Goal: Task Accomplishment & Management: Use online tool/utility

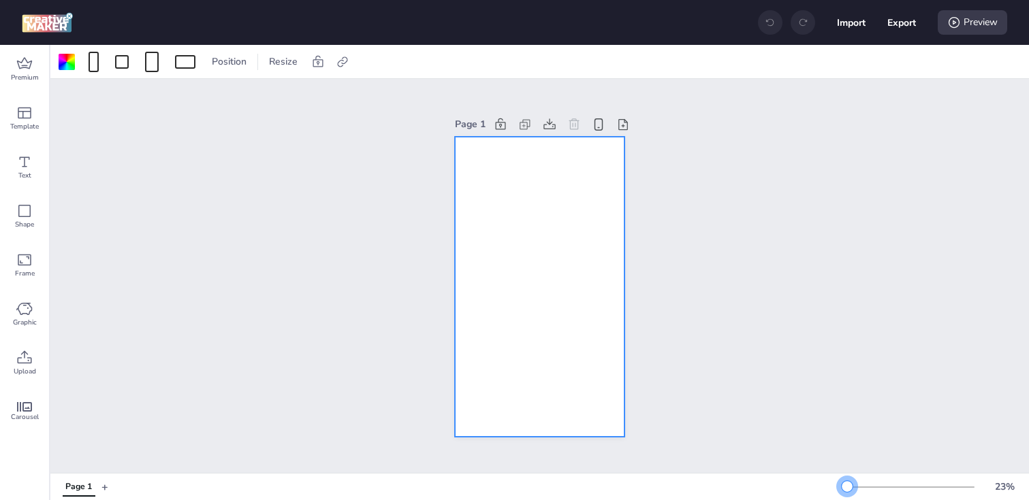
drag, startPoint x: 867, startPoint y: 489, endPoint x: 847, endPoint y: 489, distance: 20.4
click at [847, 489] on div at bounding box center [846, 486] width 11 height 11
click at [68, 70] on div at bounding box center [67, 62] width 22 height 22
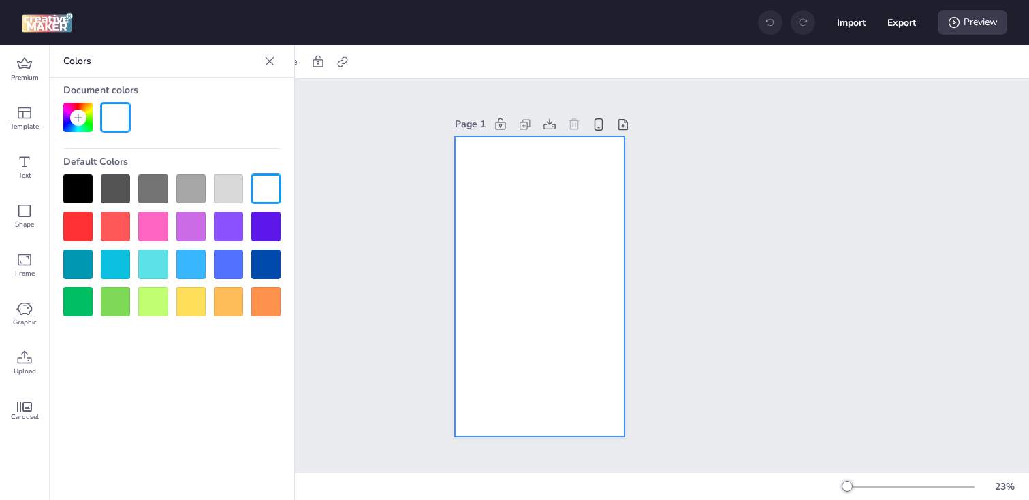
click at [74, 181] on div at bounding box center [77, 188] width 29 height 29
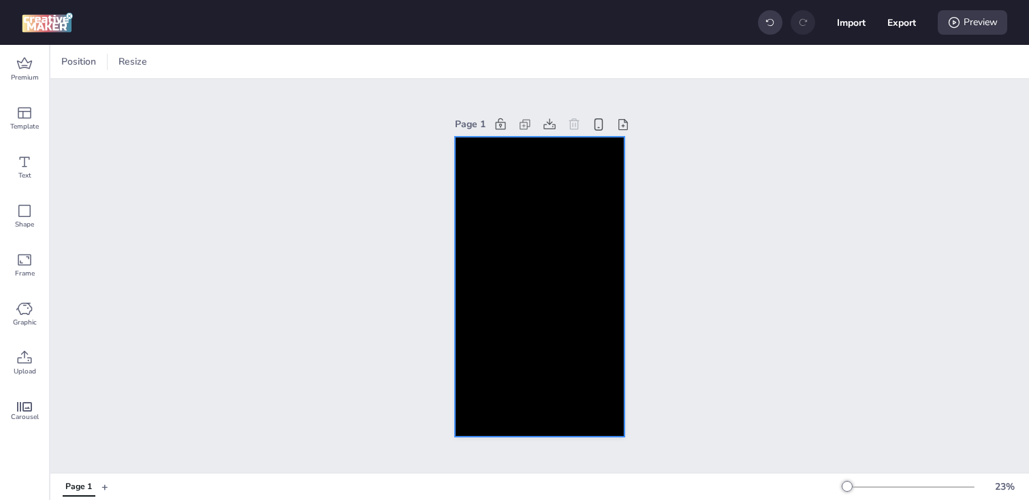
click at [481, 220] on div at bounding box center [539, 287] width 169 height 301
click at [340, 60] on icon at bounding box center [343, 62] width 14 height 14
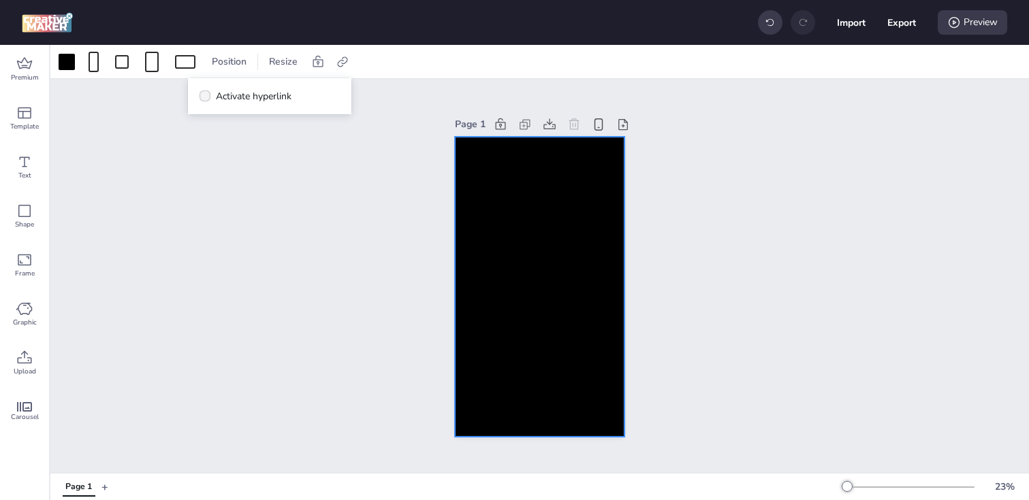
click at [219, 93] on span "Activate hyperlink" at bounding box center [254, 96] width 76 height 14
click at [207, 97] on input "Activate hyperlink" at bounding box center [202, 101] width 9 height 9
checkbox input "true"
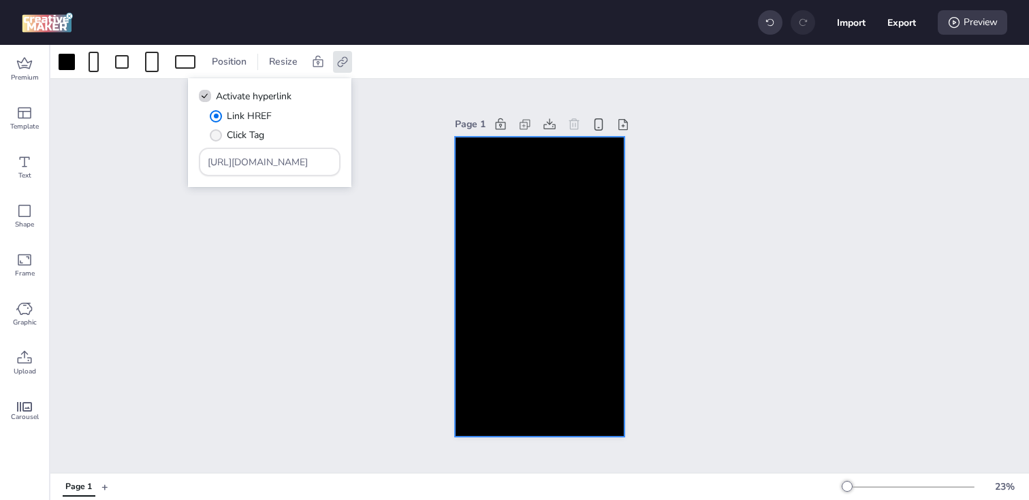
click at [216, 133] on span "" at bounding box center [216, 135] width 12 height 12
click at [216, 136] on input "Click Tag" at bounding box center [213, 140] width 9 height 9
radio input "true"
drag, startPoint x: 238, startPoint y: 162, endPoint x: 110, endPoint y: 161, distance: 127.3
click at [110, 161] on body "Import Export Preview Premium Template Text Shape Frame Graphic Upload Carousel…" at bounding box center [514, 250] width 1029 height 500
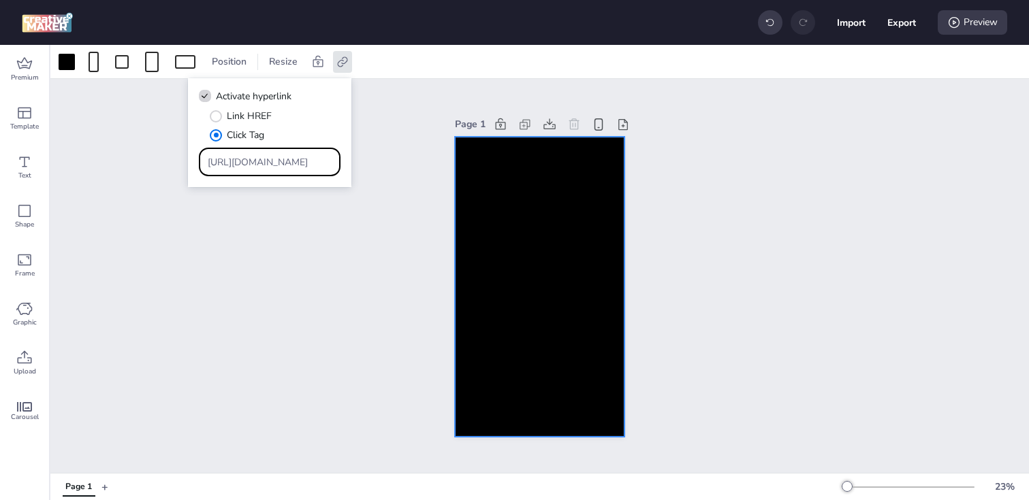
paste input "[DOMAIN_NAME][URL]"
type input "[URL][DOMAIN_NAME]"
click at [190, 310] on div "Page 1" at bounding box center [539, 276] width 978 height 394
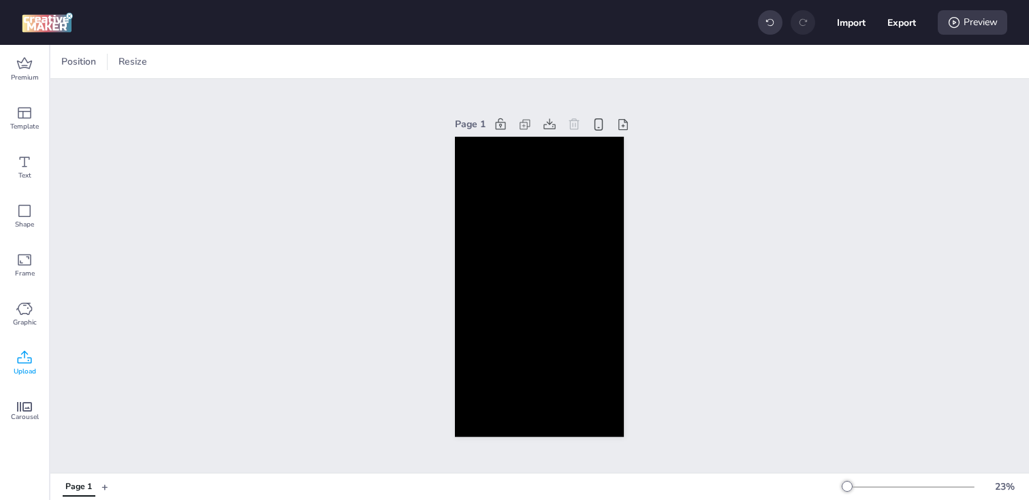
click at [22, 357] on icon at bounding box center [24, 358] width 16 height 16
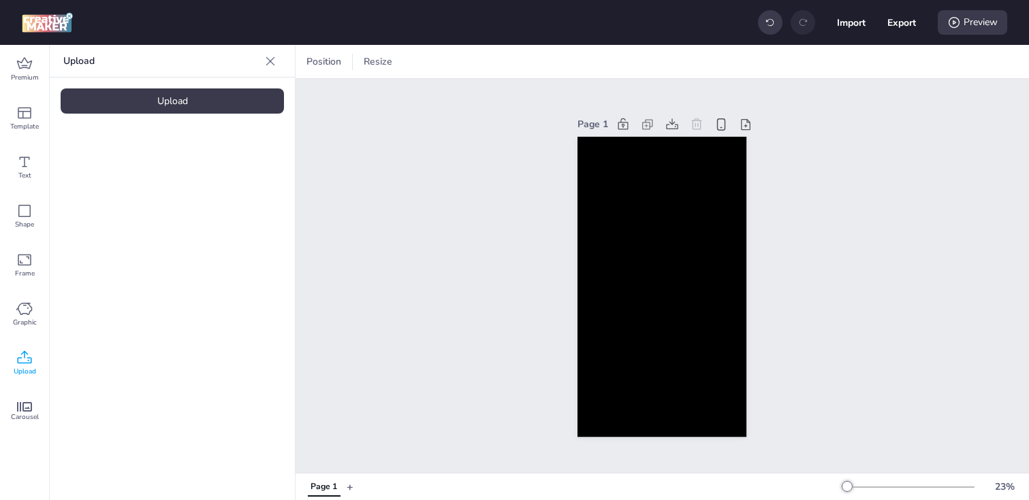
click at [161, 91] on div "Upload" at bounding box center [172, 100] width 223 height 25
click at [89, 178] on video at bounding box center [115, 190] width 109 height 54
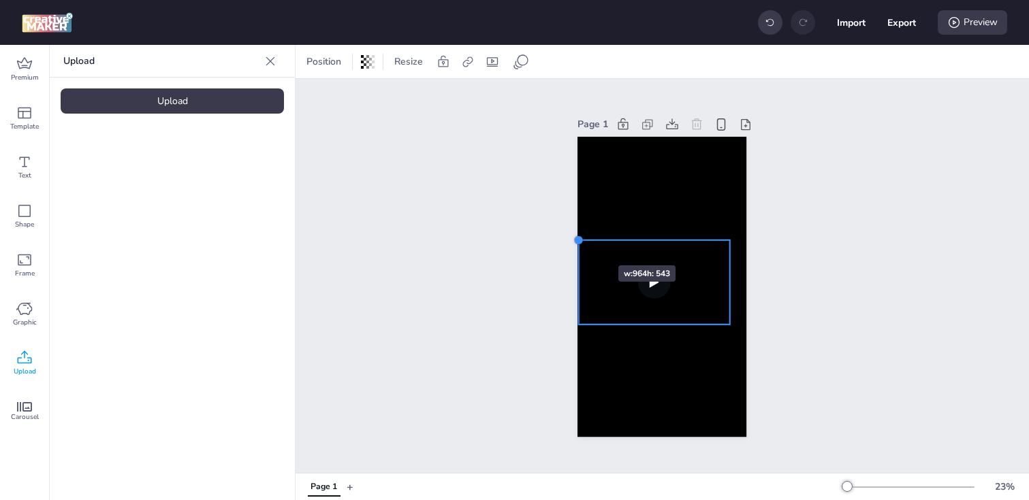
drag, startPoint x: 593, startPoint y: 250, endPoint x: 577, endPoint y: 241, distance: 18.0
click at [577, 241] on div at bounding box center [578, 240] width 11 height 11
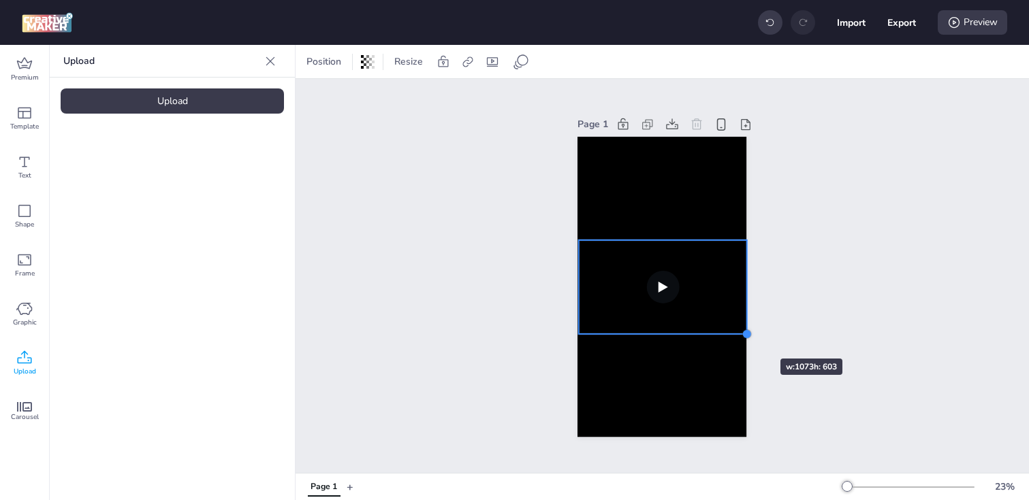
drag, startPoint x: 728, startPoint y: 325, endPoint x: 739, endPoint y: 334, distance: 15.0
click at [739, 334] on div at bounding box center [661, 287] width 169 height 301
click at [513, 268] on div "Page 1" at bounding box center [661, 276] width 733 height 394
click at [601, 262] on video at bounding box center [663, 287] width 168 height 95
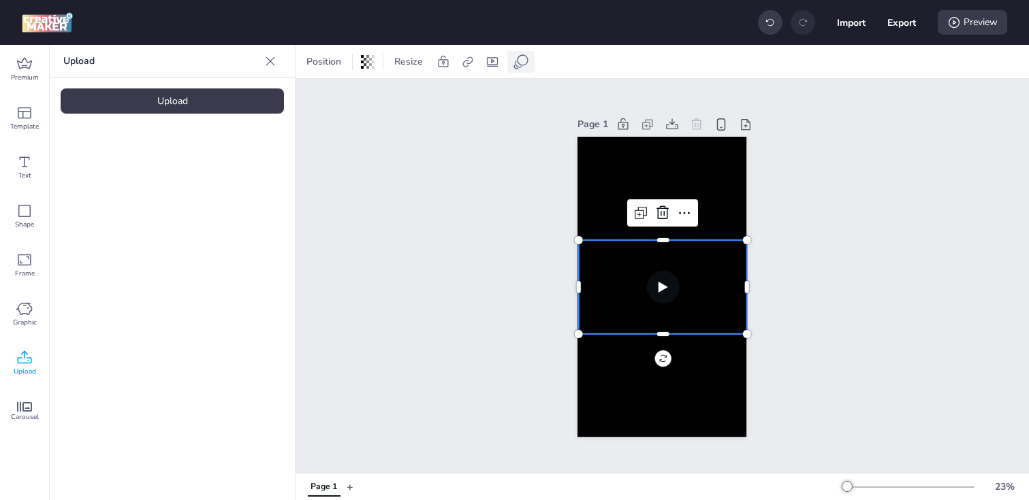
click at [523, 60] on icon at bounding box center [521, 62] width 16 height 16
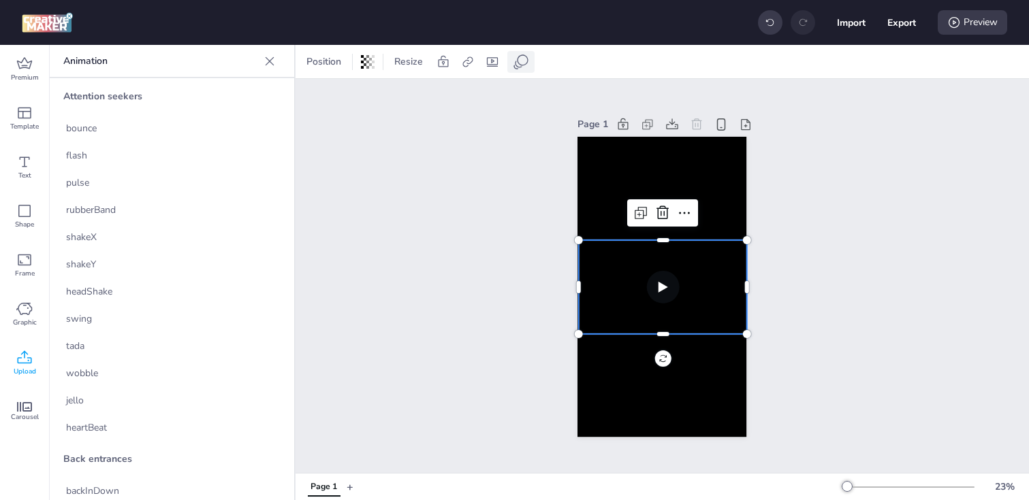
click at [523, 60] on icon at bounding box center [521, 62] width 16 height 16
click at [464, 65] on icon at bounding box center [468, 62] width 14 height 14
click at [409, 95] on span "Activate hyperlink" at bounding box center [379, 96] width 76 height 14
click at [332, 97] on input "Activate hyperlink" at bounding box center [327, 101] width 9 height 9
checkbox input "true"
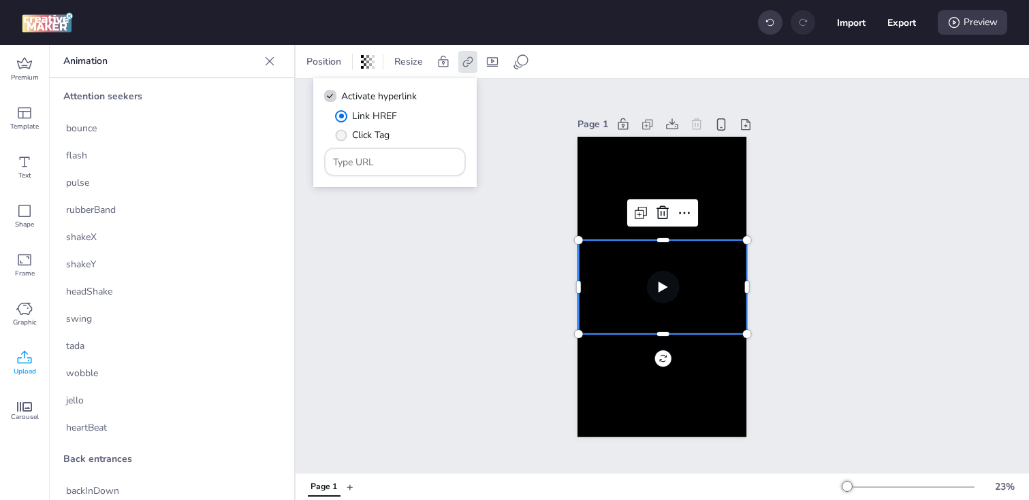
click at [355, 138] on span "Click Tag" at bounding box center [370, 135] width 37 height 14
click at [343, 138] on input "Click Tag" at bounding box center [338, 140] width 9 height 9
radio input "true"
click at [383, 161] on input "Type URL" at bounding box center [395, 162] width 125 height 14
paste input "[URL][DOMAIN_NAME]"
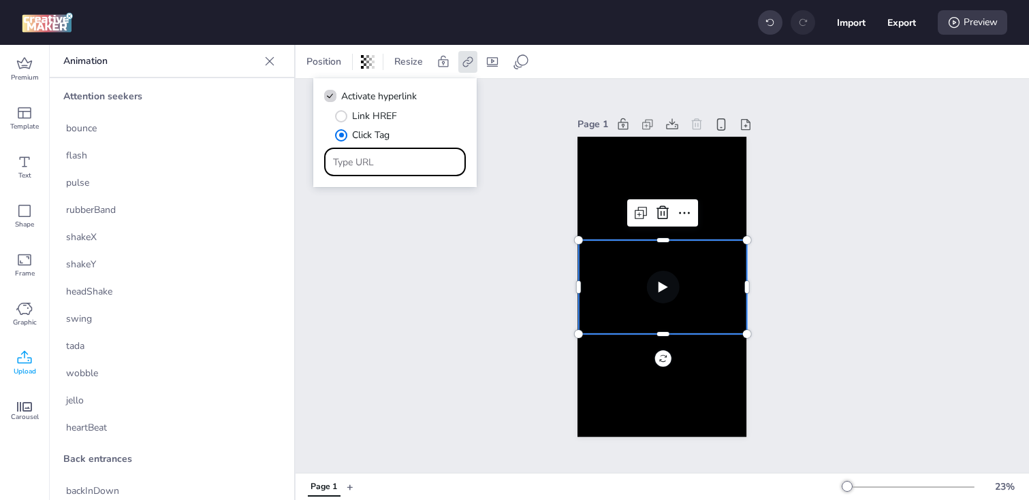
type input "[URL][DOMAIN_NAME]"
click at [440, 305] on div "Page 1" at bounding box center [661, 276] width 733 height 394
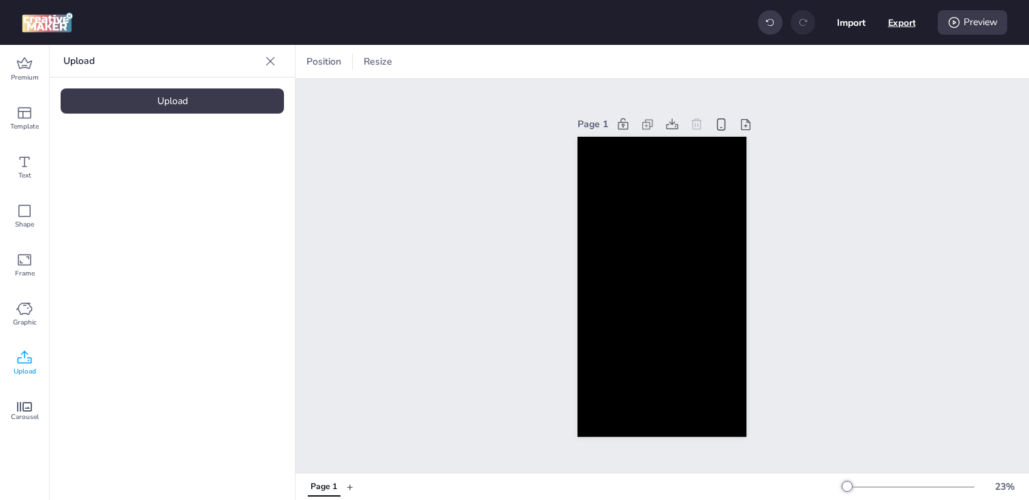
click at [900, 29] on button "Export" at bounding box center [902, 23] width 28 height 28
select select "html"
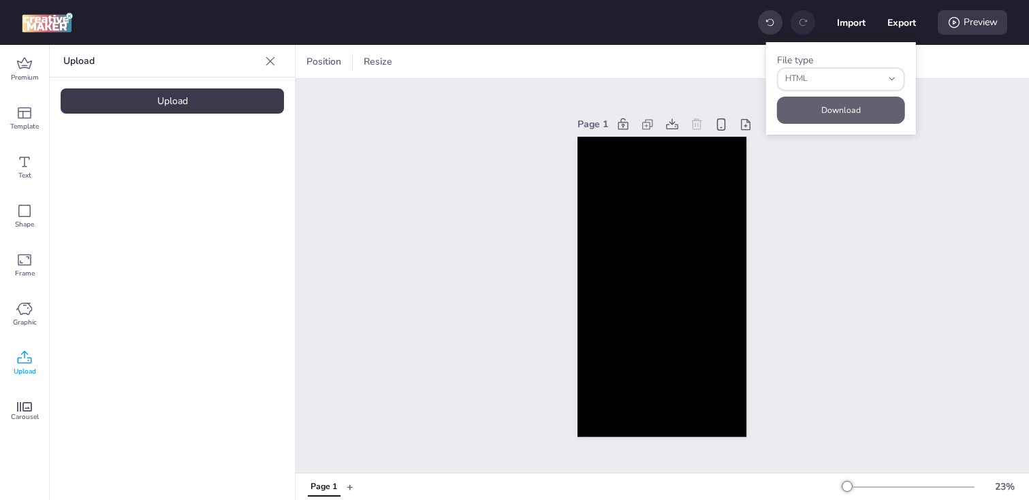
click at [820, 114] on button "Download" at bounding box center [841, 110] width 128 height 27
